Goal: Communication & Community: Ask a question

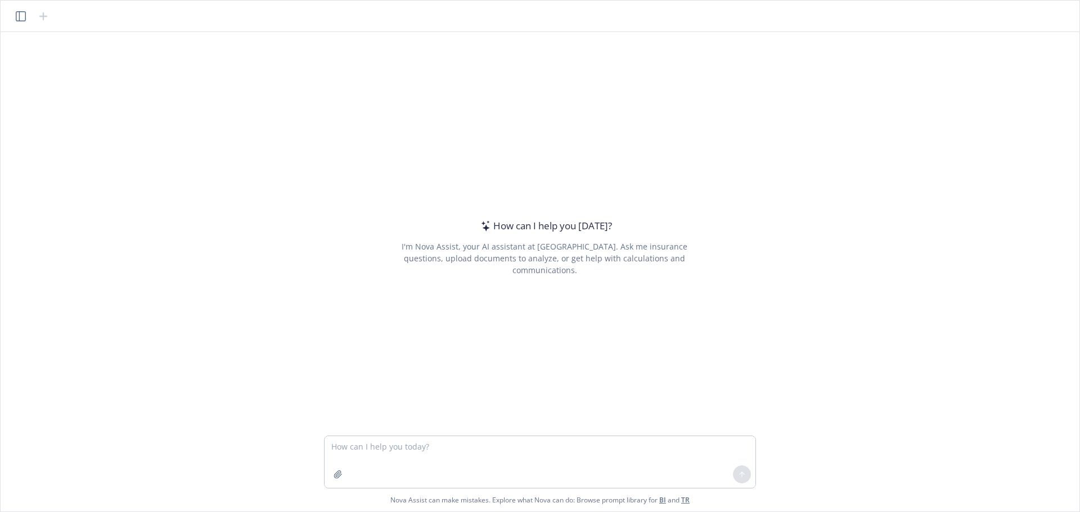
click at [684, 462] on textarea at bounding box center [539, 462] width 431 height 52
